Goal: Navigation & Orientation: Find specific page/section

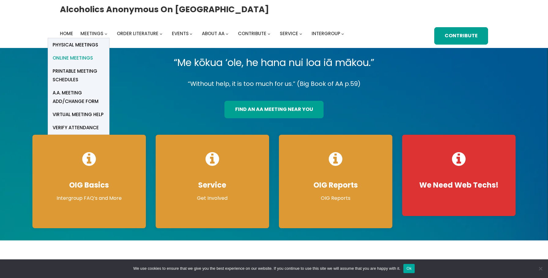
click at [86, 57] on span "Online Meetings" at bounding box center [73, 58] width 40 height 9
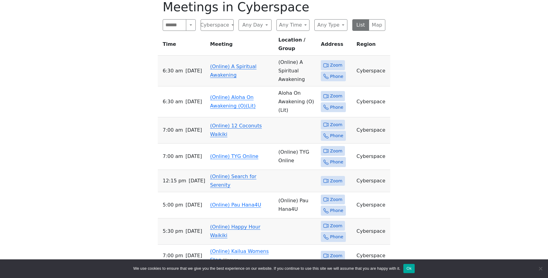
scroll to position [311, 0]
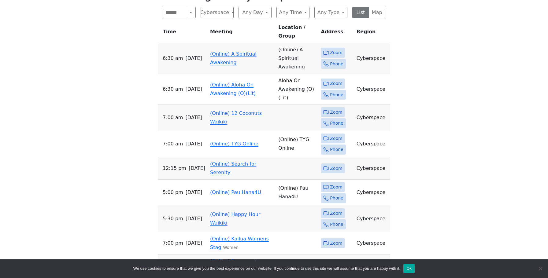
click at [235, 46] on td "(Online) A Spiritual Awakening" at bounding box center [242, 58] width 68 height 31
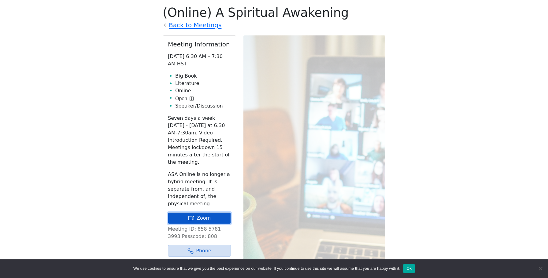
click at [202, 213] on link "Zoom" at bounding box center [199, 219] width 63 height 12
click at [415, 269] on button "Ok" at bounding box center [408, 268] width 11 height 9
